Goal: Task Accomplishment & Management: Manage account settings

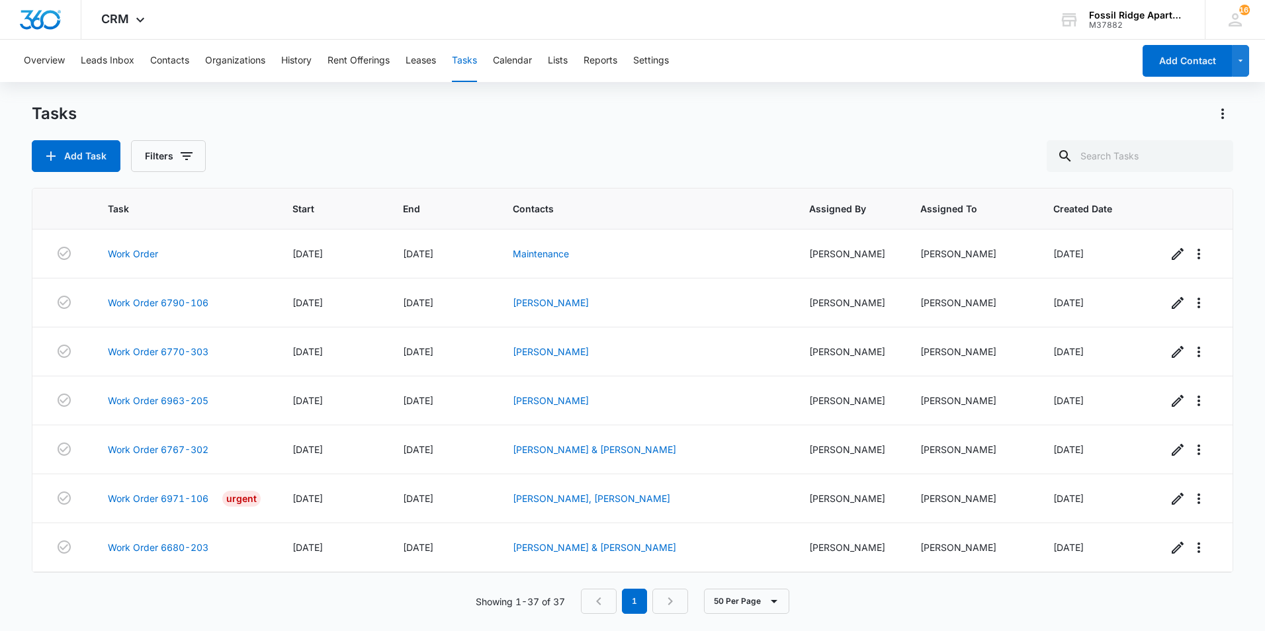
scroll to position [1468, 0]
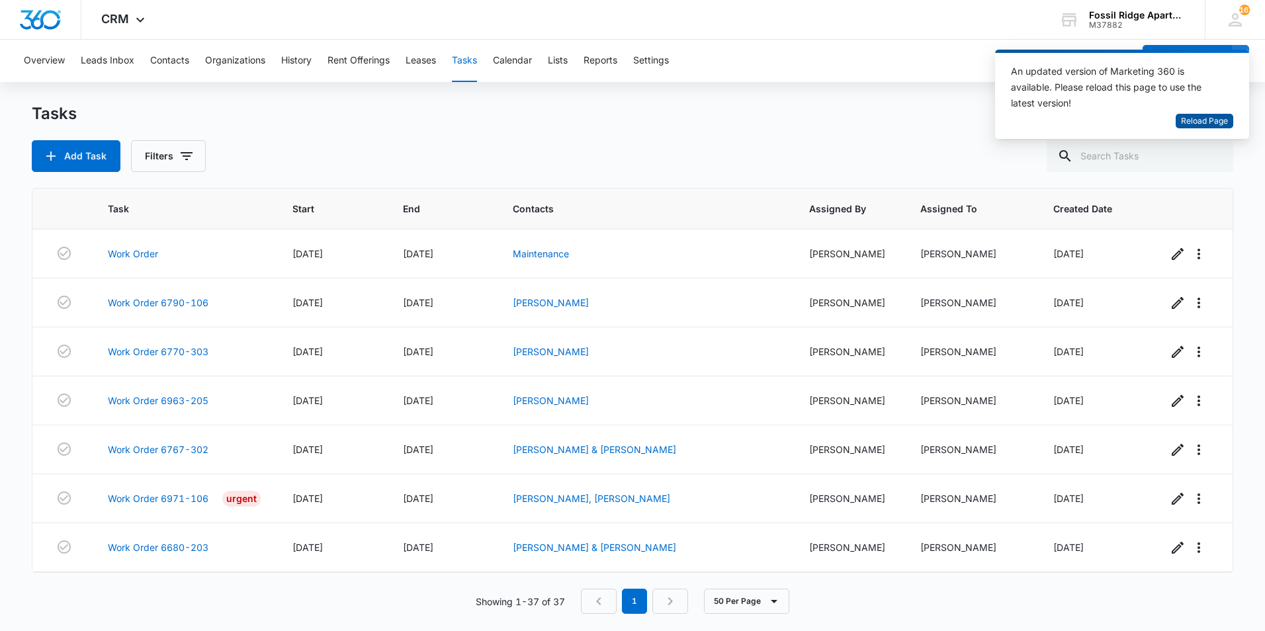
click at [1188, 125] on span "Reload Page" at bounding box center [1204, 121] width 47 height 13
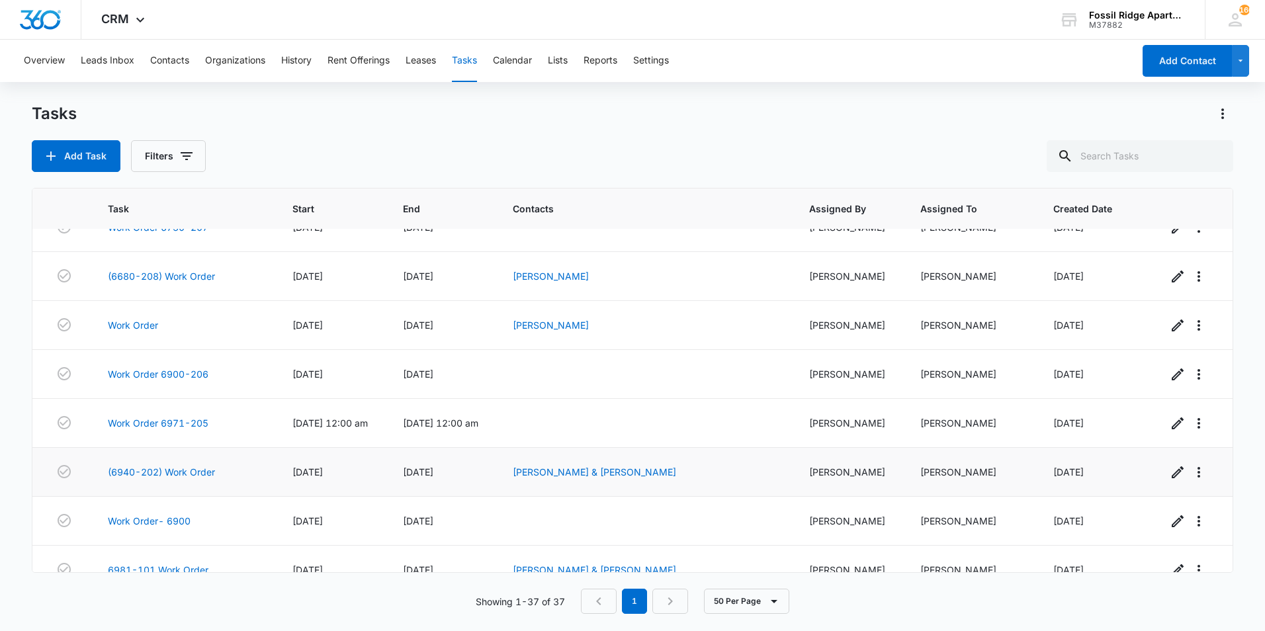
scroll to position [1468, 0]
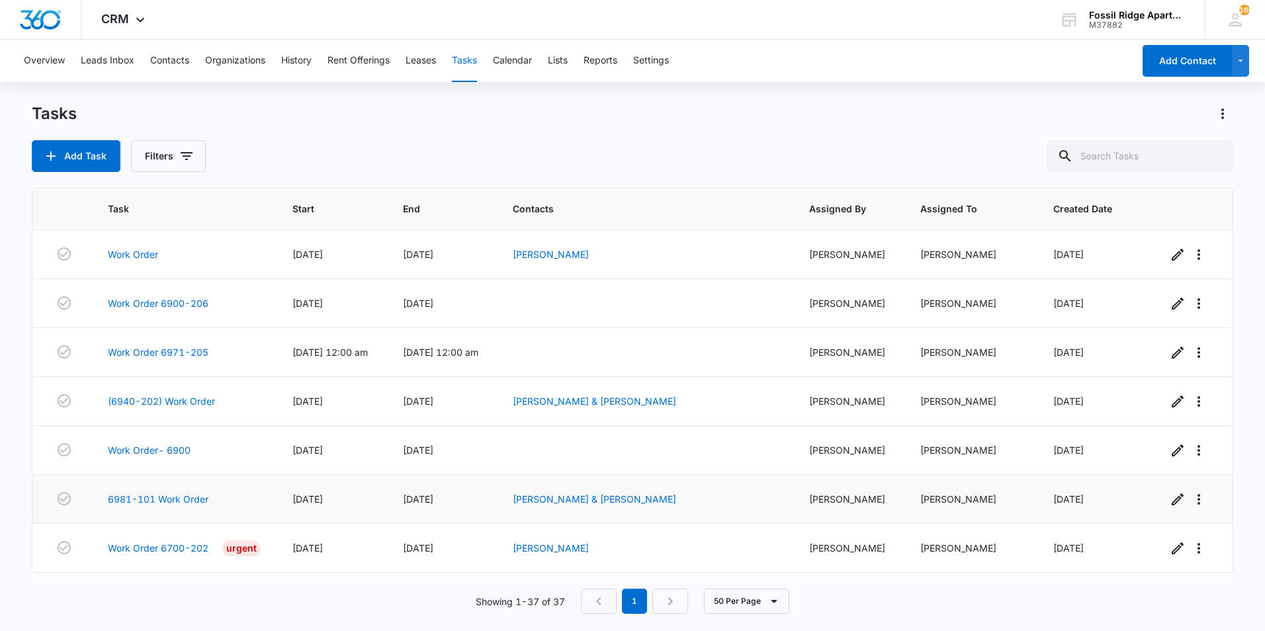
click at [48, 510] on td at bounding box center [62, 499] width 60 height 49
click at [1190, 152] on input "text" at bounding box center [1140, 156] width 187 height 32
type input "6971-302"
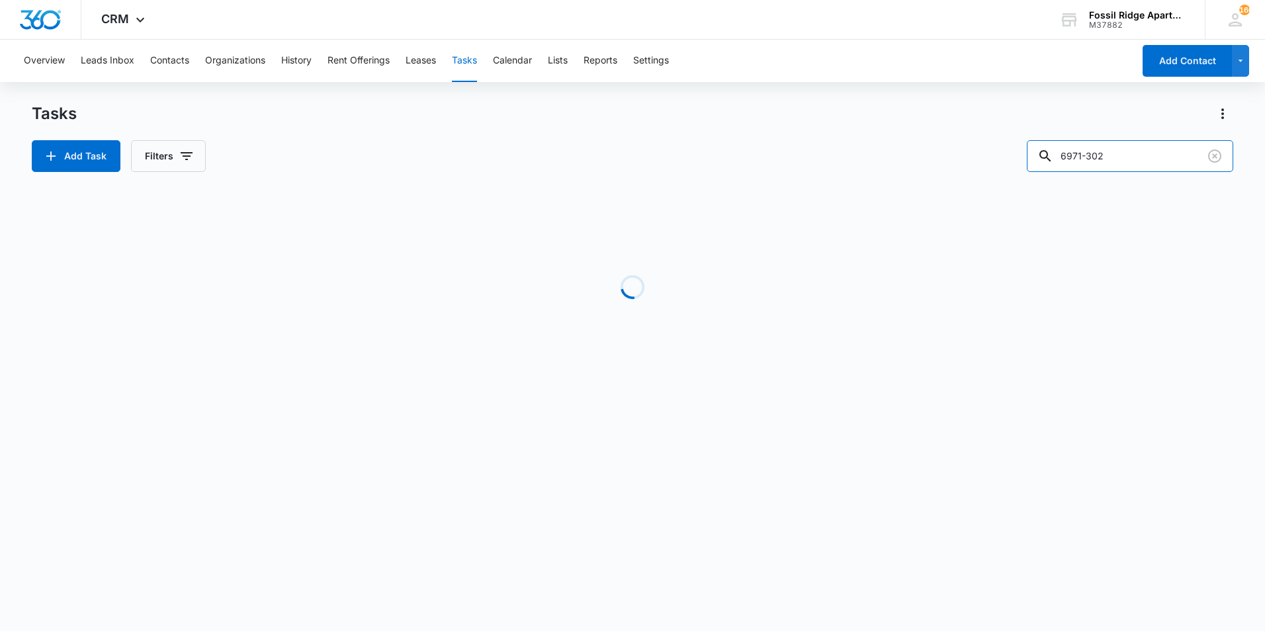
scroll to position [0, 0]
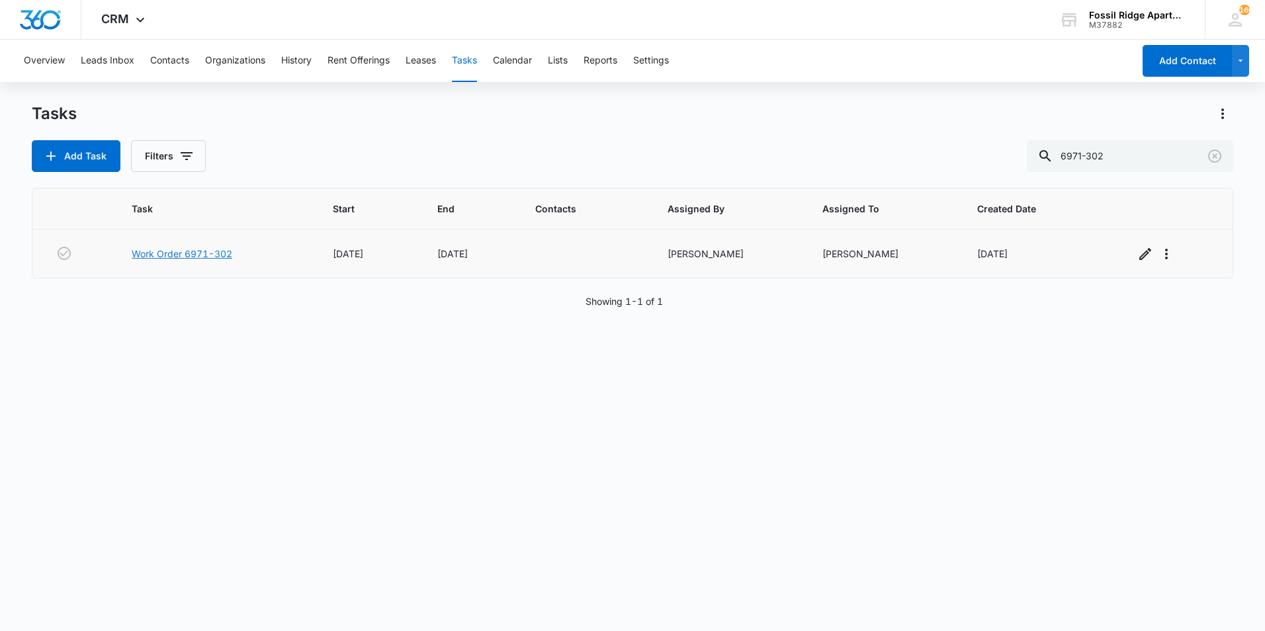
click at [222, 252] on link "Work Order 6971-302" at bounding box center [182, 254] width 101 height 14
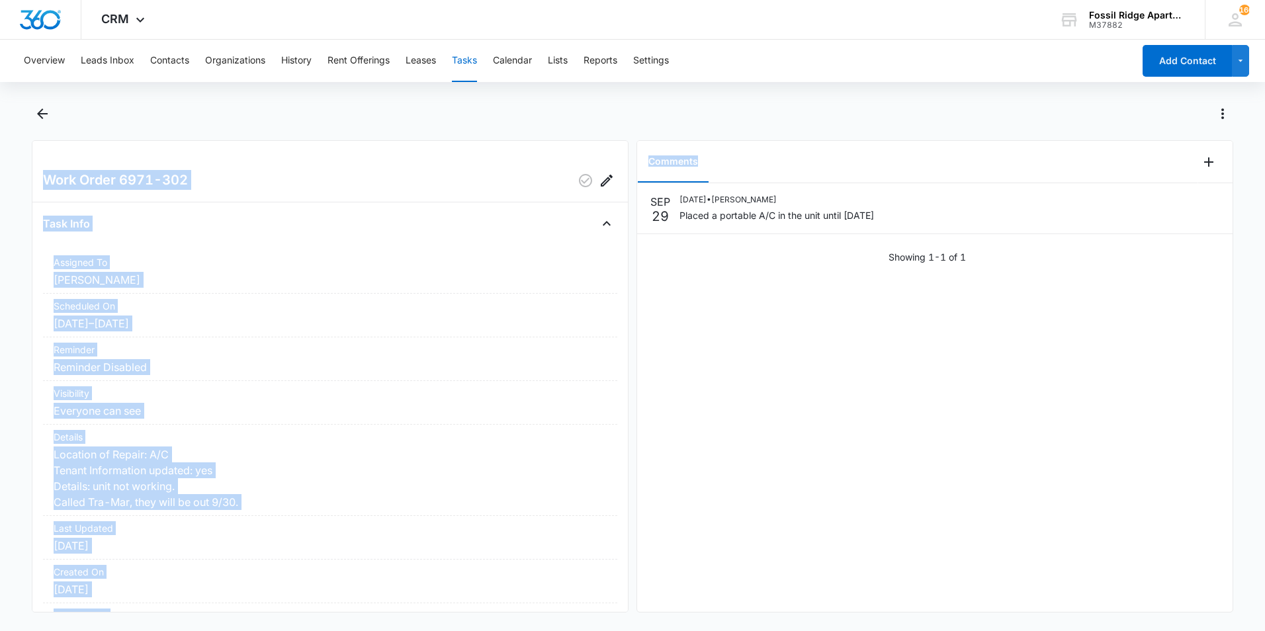
drag, startPoint x: 882, startPoint y: 158, endPoint x: 1081, endPoint y: 115, distance: 203.7
click at [1081, 115] on div "Work Order 6971-302 Task Info Assigned To Leotis Johnson Scheduled On 9/29/25 –…" at bounding box center [633, 357] width 1202 height 509
click at [982, 151] on div "Comments" at bounding box center [917, 162] width 561 height 42
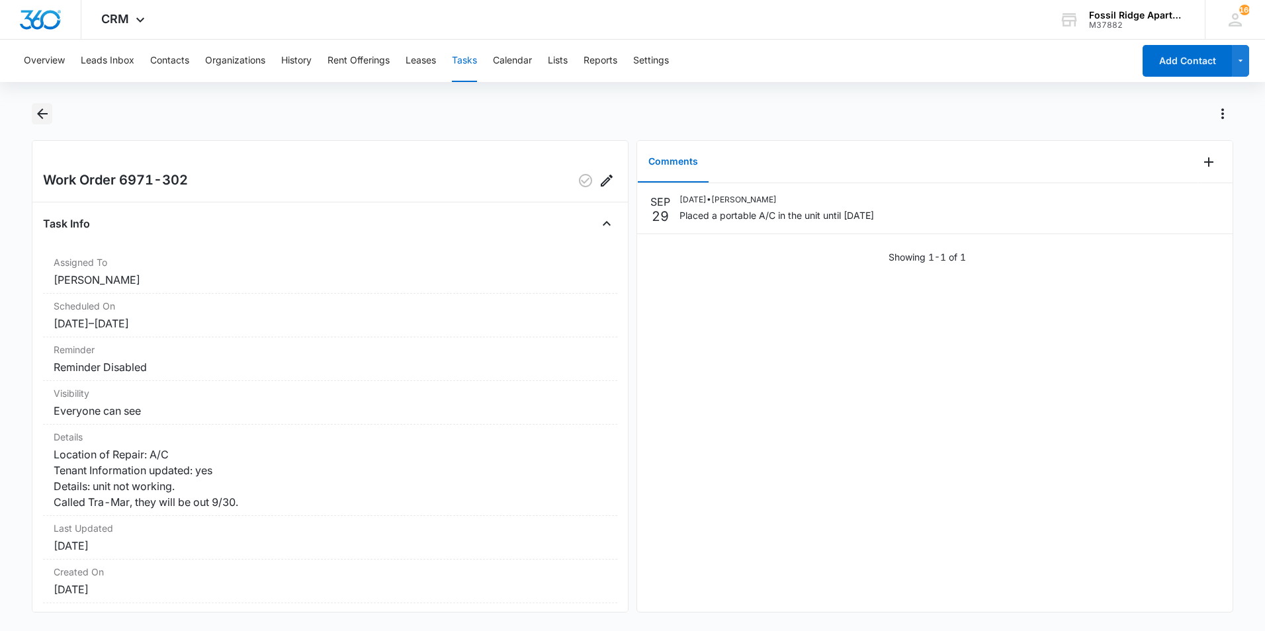
click at [38, 113] on icon "Back" at bounding box center [42, 114] width 11 height 11
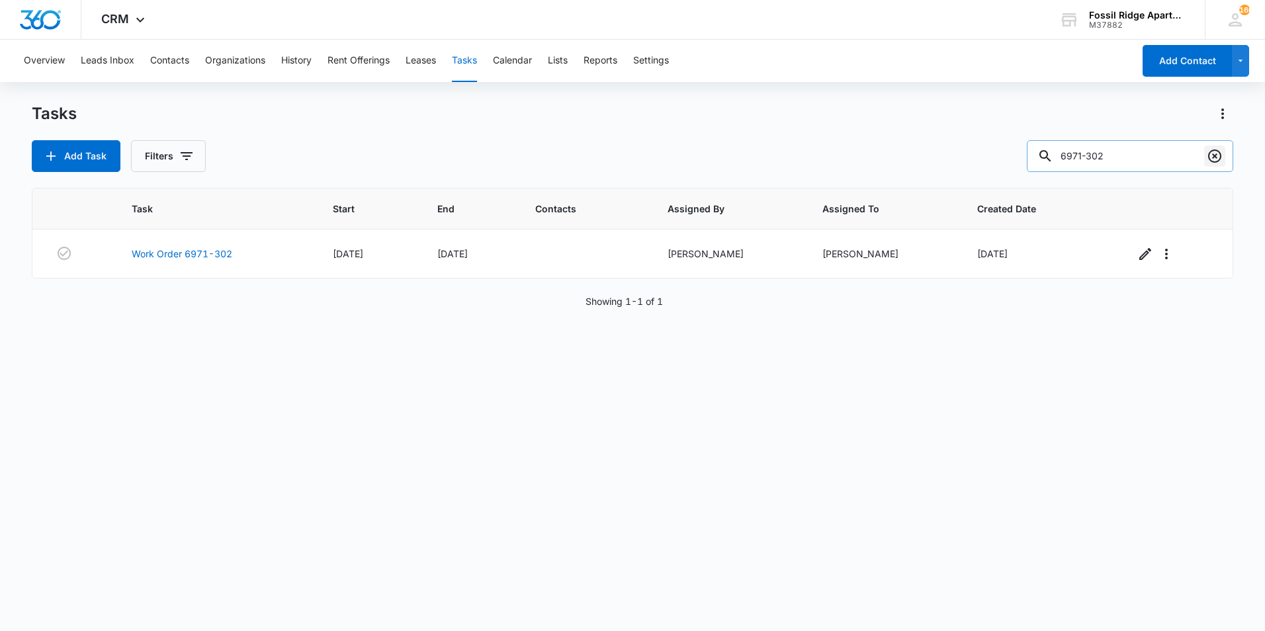
click at [1217, 159] on icon "Clear" at bounding box center [1215, 156] width 16 height 16
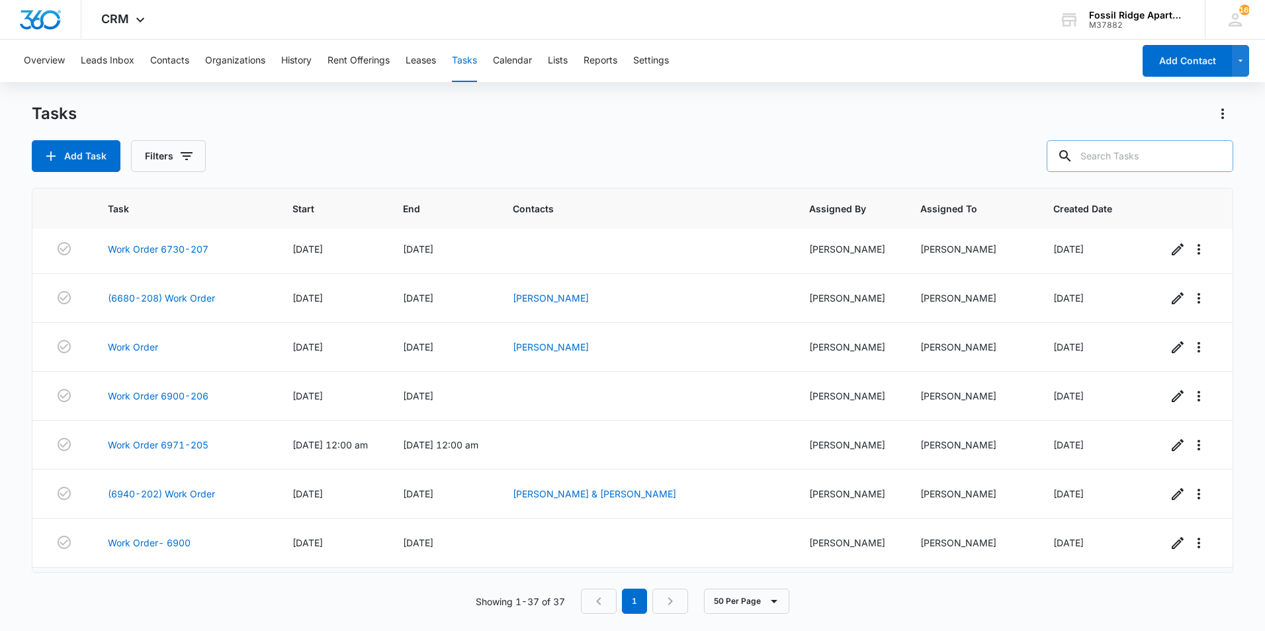
scroll to position [1468, 0]
